Goal: Navigation & Orientation: Find specific page/section

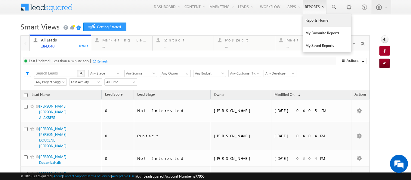
click at [309, 19] on link "Reports Home" at bounding box center [327, 20] width 48 height 13
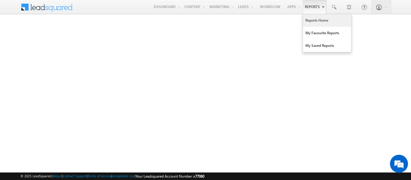
click at [312, 21] on link "Reports Home" at bounding box center [327, 20] width 48 height 13
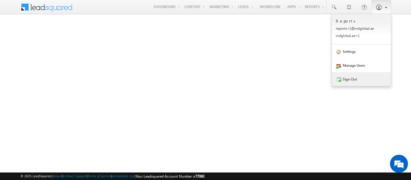
click at [353, 79] on link "Sign Out" at bounding box center [361, 79] width 59 height 14
